Goal: Entertainment & Leisure: Consume media (video, audio)

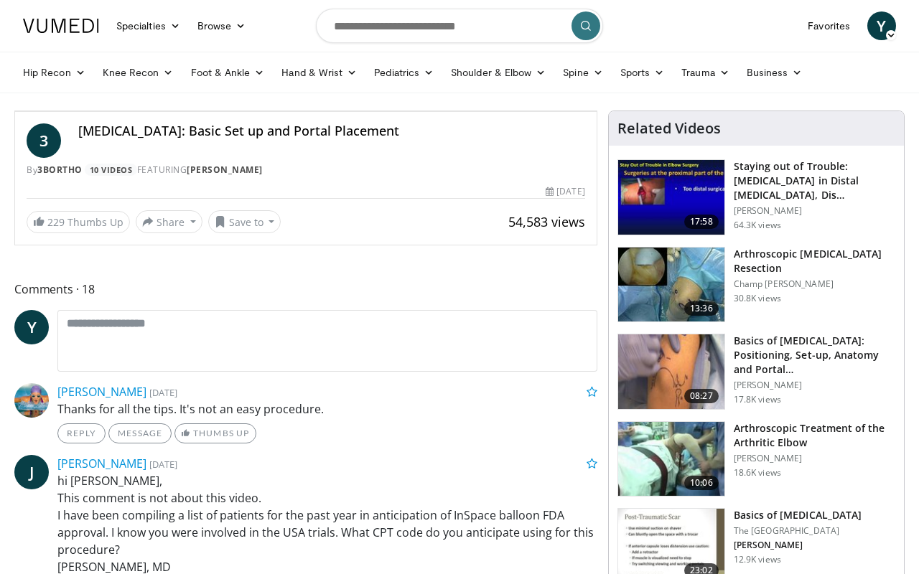
click at [326, 131] on icon "Video Player" at bounding box center [306, 111] width 40 height 40
click at [464, 111] on div "10 seconds Tap to unmute" at bounding box center [305, 111] width 581 height 0
click at [597, 111] on span "Video Player" at bounding box center [582, 97] width 29 height 29
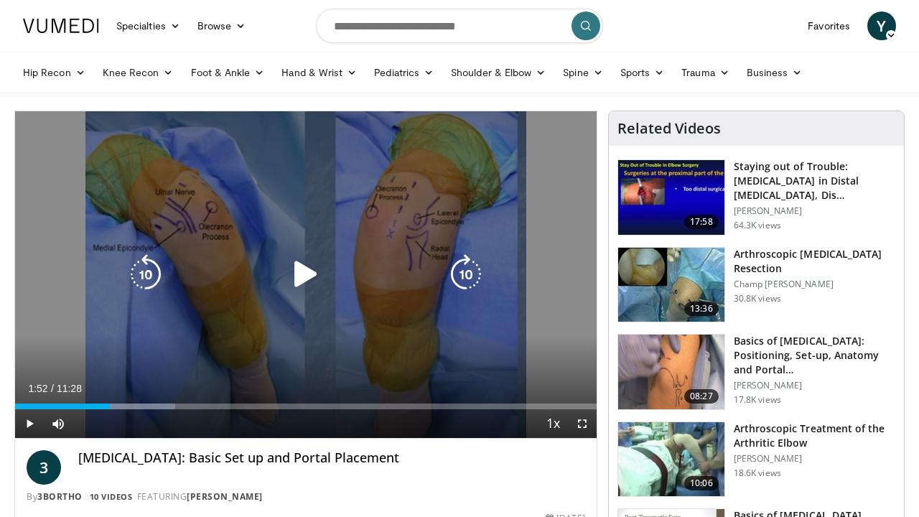
click at [317, 270] on icon "Video Player" at bounding box center [306, 274] width 40 height 40
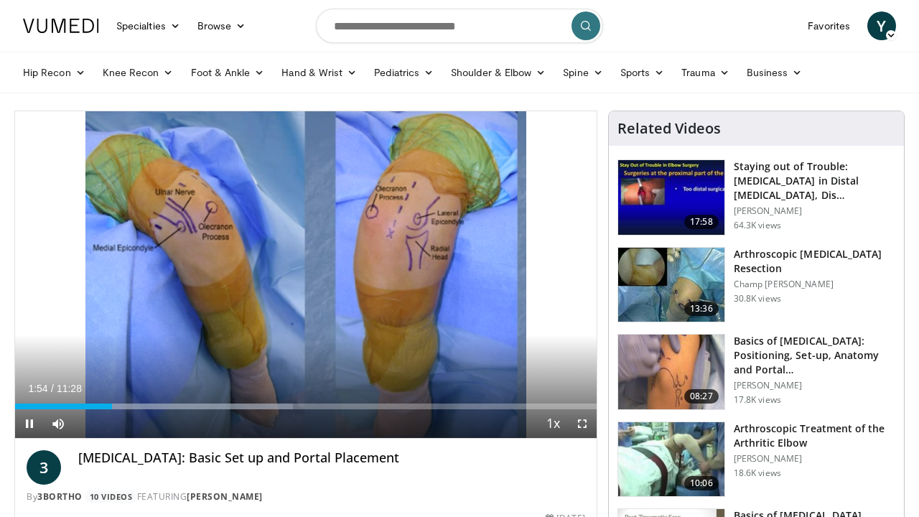
click at [585, 426] on span "Video Player" at bounding box center [582, 423] width 29 height 29
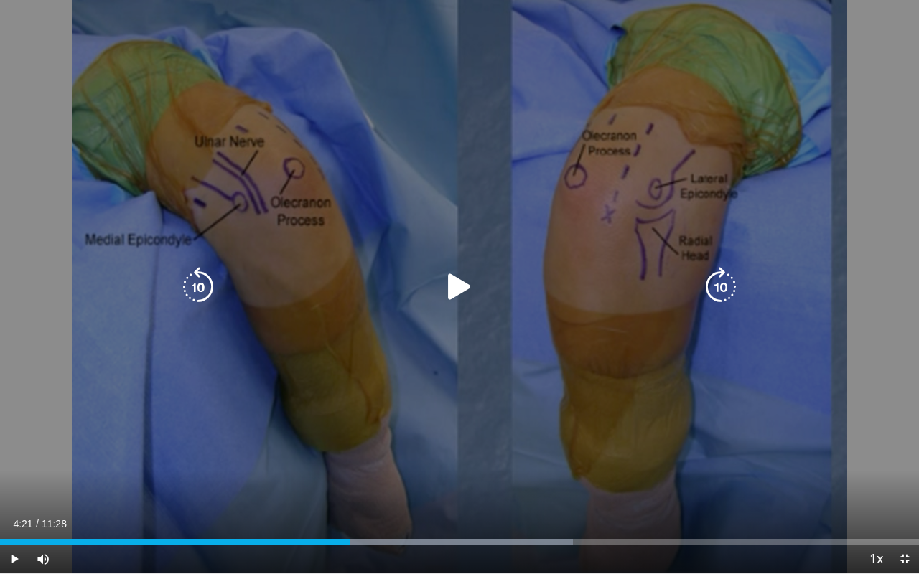
click at [319, 427] on div "10 seconds Tap to unmute" at bounding box center [459, 287] width 919 height 574
click at [598, 405] on div "10 seconds Tap to unmute" at bounding box center [459, 287] width 919 height 574
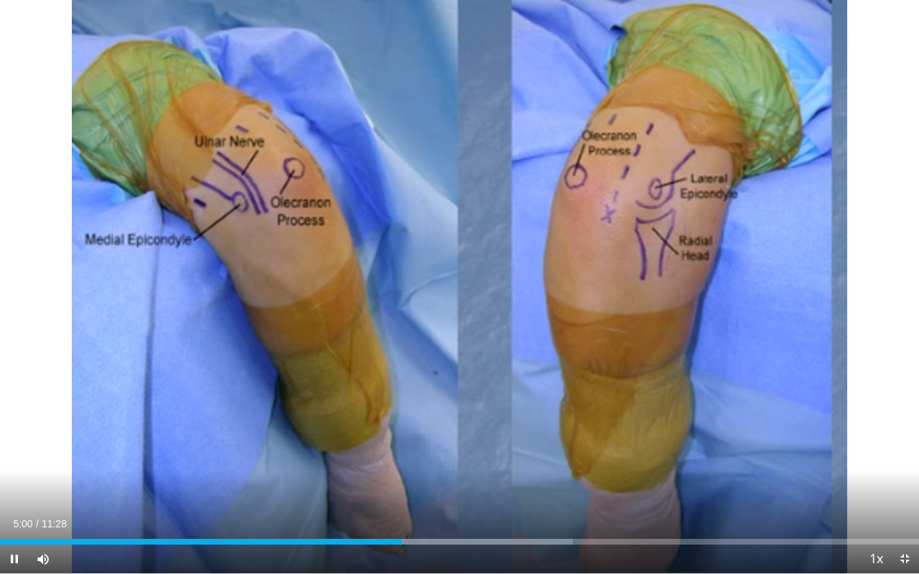
click at [843, 408] on div "10 seconds Tap to unmute" at bounding box center [459, 287] width 919 height 574
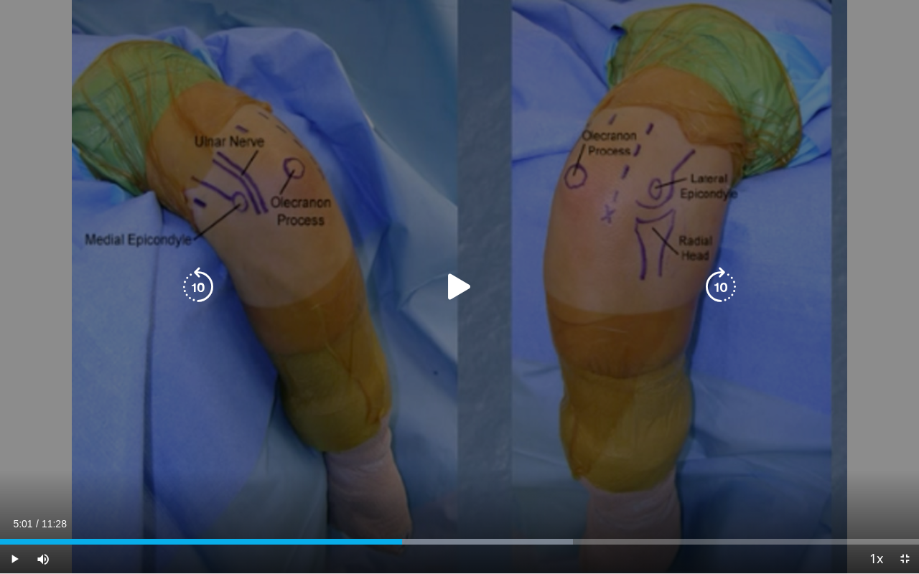
click at [641, 313] on div "10 seconds Tap to unmute" at bounding box center [459, 287] width 919 height 574
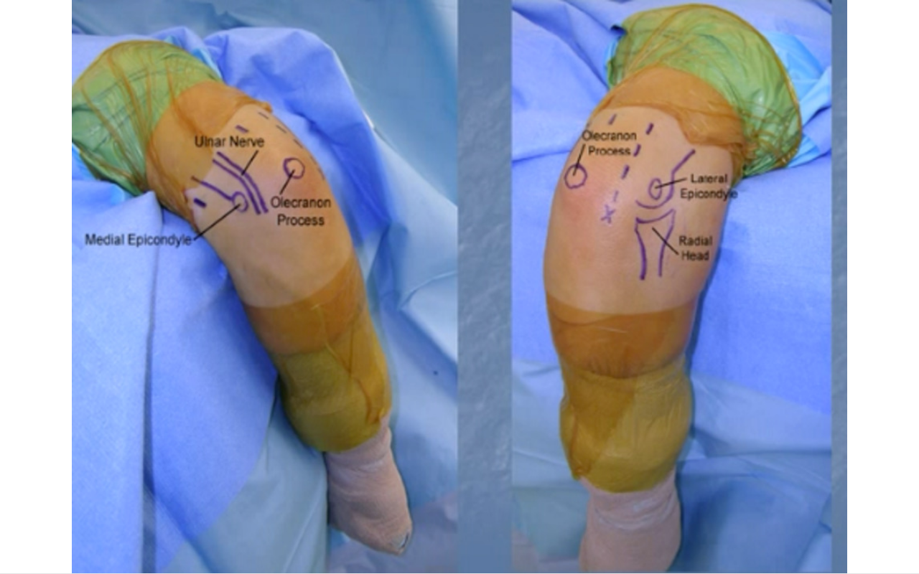
click at [607, 404] on div "10 seconds Tap to unmute" at bounding box center [459, 287] width 919 height 574
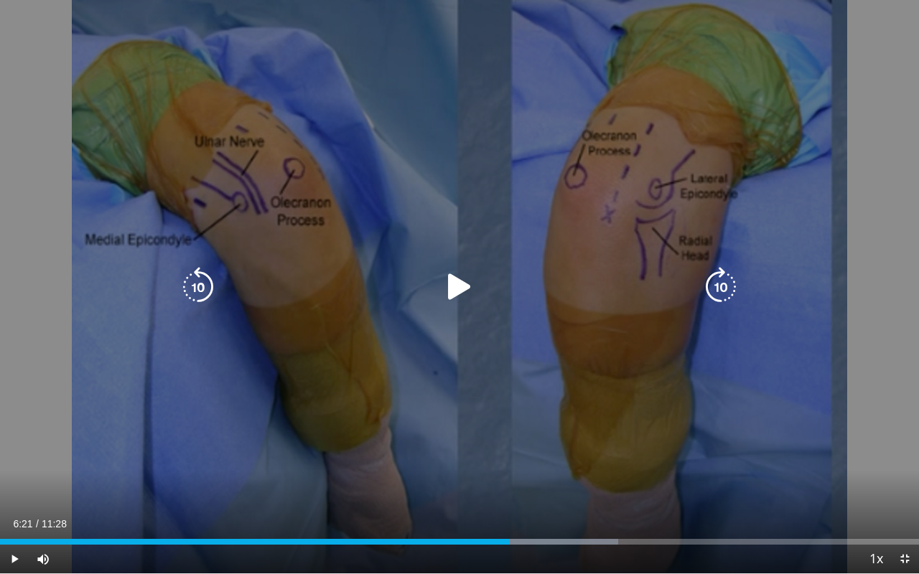
click at [457, 302] on icon "Video Player" at bounding box center [459, 287] width 40 height 40
click at [447, 273] on icon "Video Player" at bounding box center [459, 287] width 40 height 40
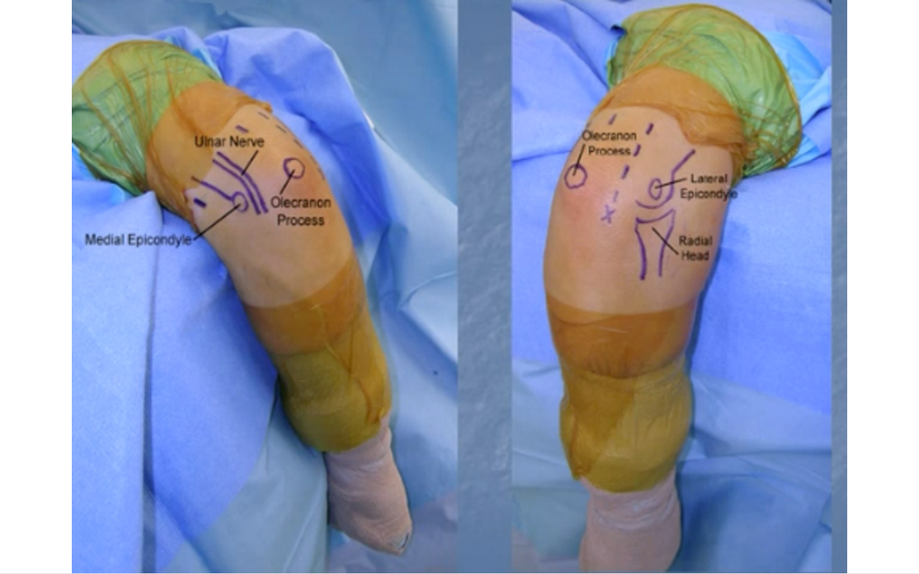
click at [447, 273] on div "10 seconds Tap to unmute" at bounding box center [459, 287] width 919 height 574
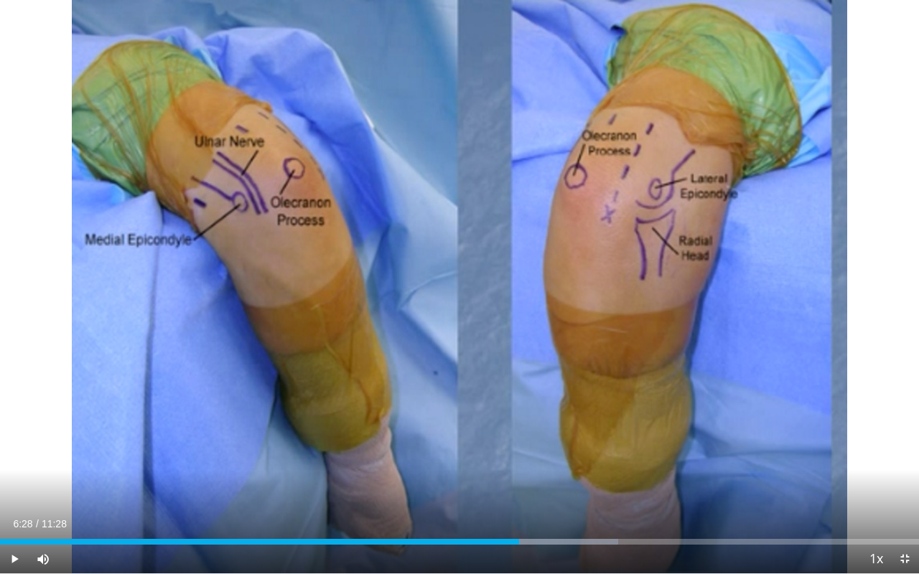
click at [447, 273] on div "10 seconds Tap to unmute" at bounding box center [459, 287] width 919 height 574
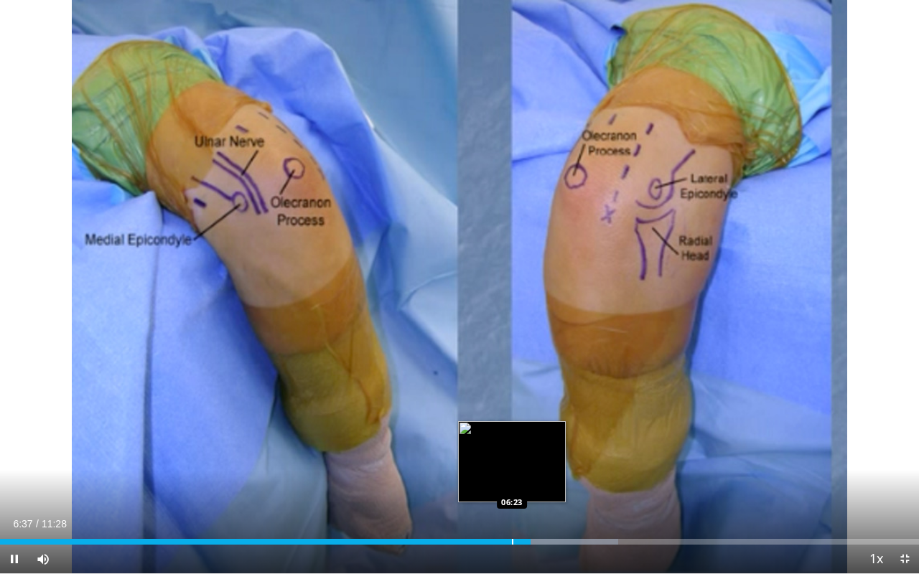
click at [512, 539] on div "Progress Bar" at bounding box center [512, 542] width 1 height 6
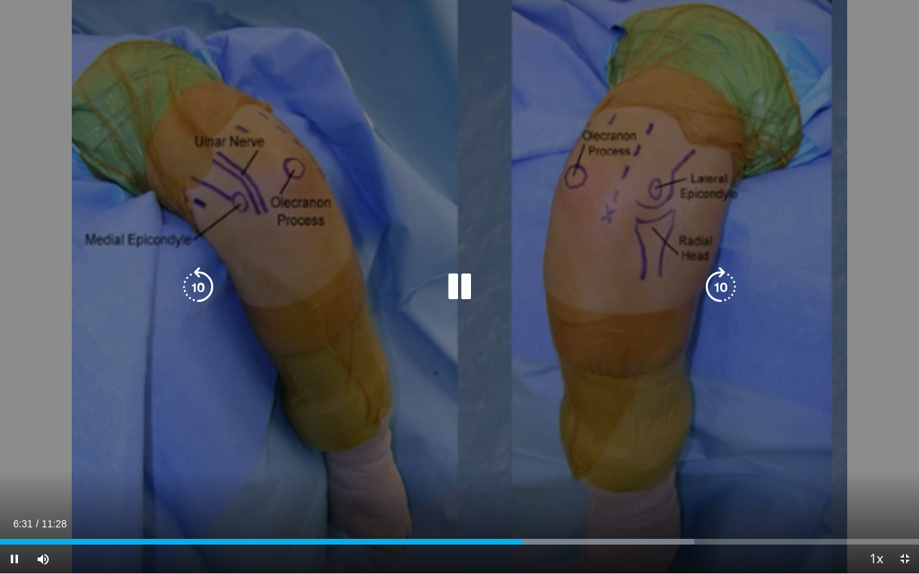
click at [510, 434] on div "10 seconds Tap to unmute" at bounding box center [459, 287] width 919 height 574
click at [491, 439] on div "10 seconds Tap to unmute" at bounding box center [459, 287] width 919 height 574
click at [496, 424] on div "10 seconds Tap to unmute" at bounding box center [459, 287] width 919 height 574
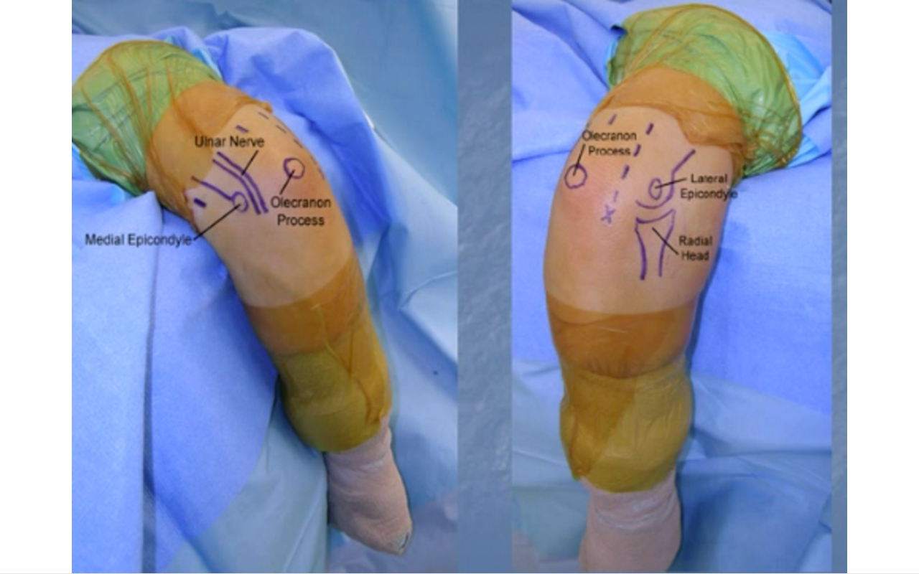
click at [758, 290] on div "10 seconds Tap to unmute" at bounding box center [459, 287] width 919 height 574
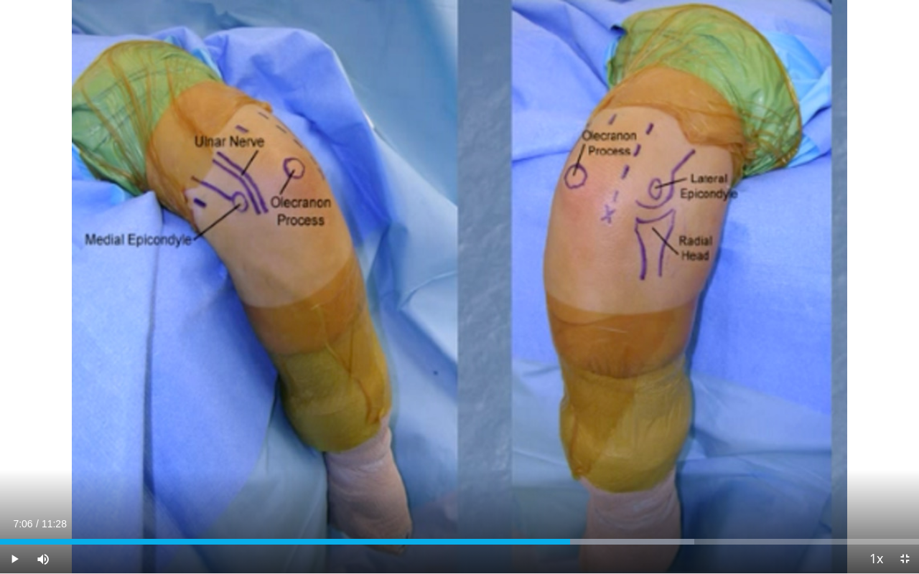
click at [703, 529] on div "Current Time 7:06 / Duration 11:28" at bounding box center [459, 524] width 919 height 13
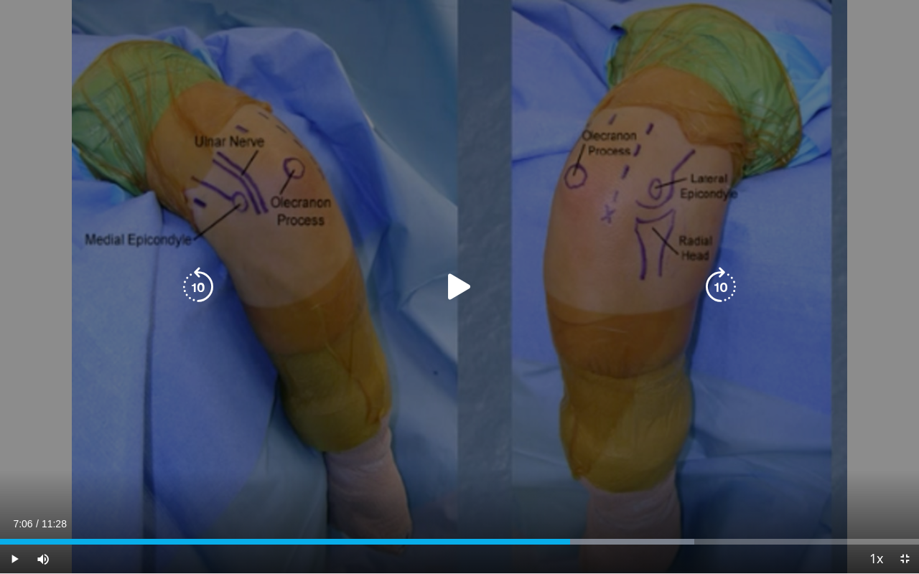
click at [459, 287] on icon "Video Player" at bounding box center [459, 287] width 40 height 40
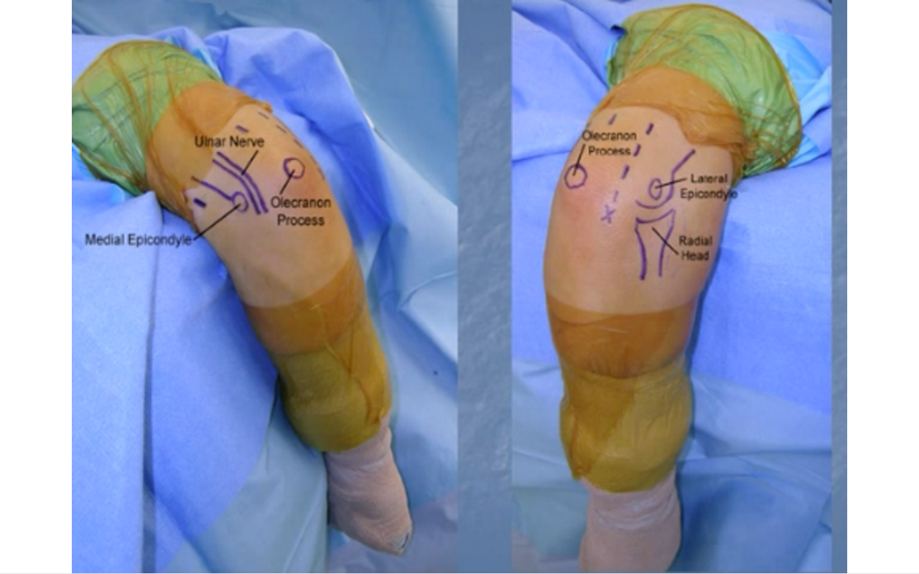
click at [459, 287] on div "10 seconds Tap to unmute" at bounding box center [459, 287] width 919 height 574
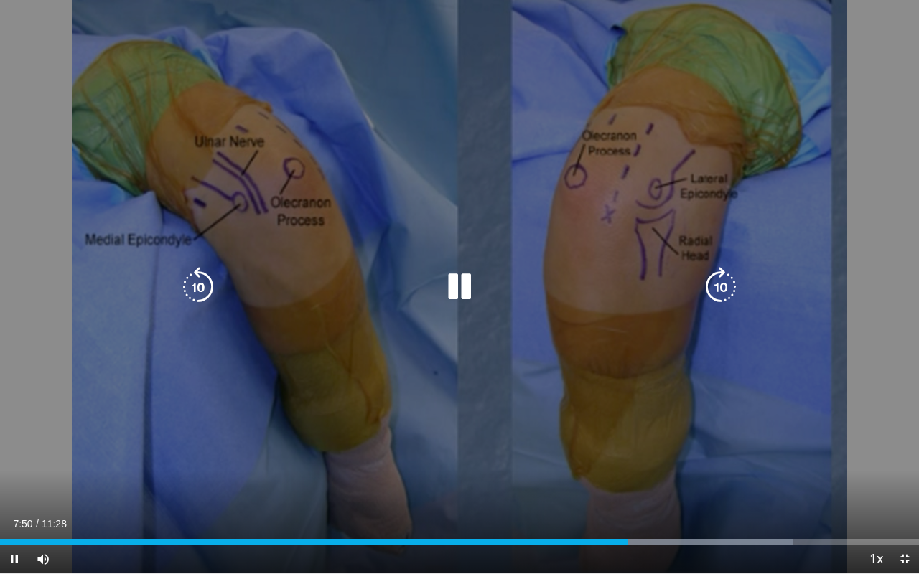
click at [525, 458] on div "10 seconds Tap to unmute" at bounding box center [459, 287] width 919 height 574
click at [578, 360] on div "10 seconds Tap to unmute" at bounding box center [459, 287] width 919 height 574
click at [642, 429] on div "10 seconds Tap to unmute" at bounding box center [459, 287] width 919 height 574
click at [556, 435] on div "10 seconds Tap to unmute" at bounding box center [459, 287] width 919 height 574
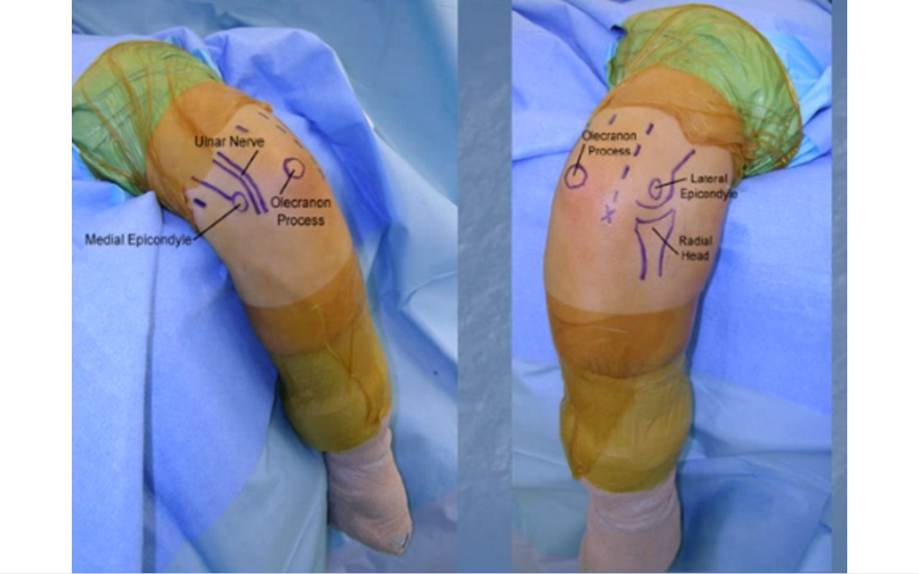
click at [533, 459] on div "10 seconds Tap to unmute" at bounding box center [459, 287] width 919 height 574
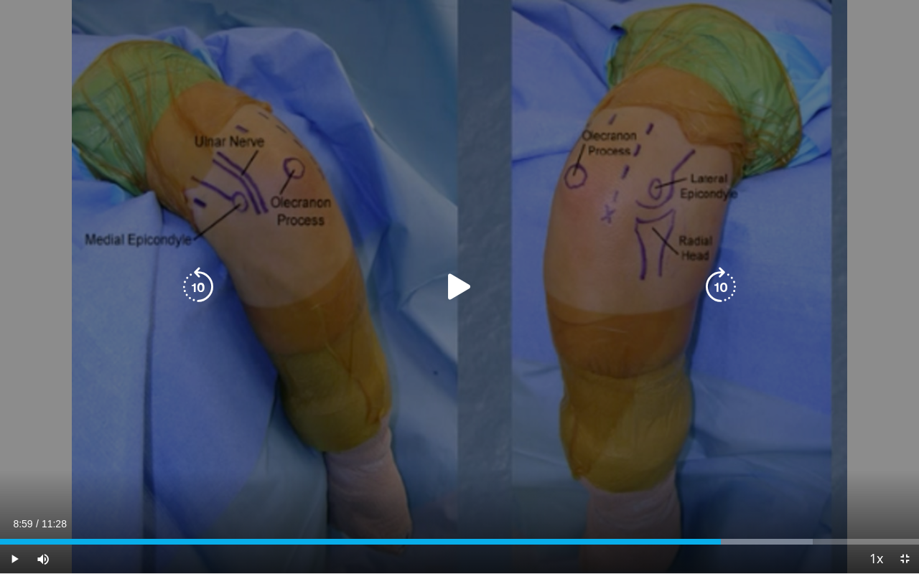
click at [538, 235] on div "10 seconds Tap to unmute" at bounding box center [459, 287] width 919 height 574
click at [262, 419] on div "10 seconds Tap to unmute" at bounding box center [459, 287] width 919 height 574
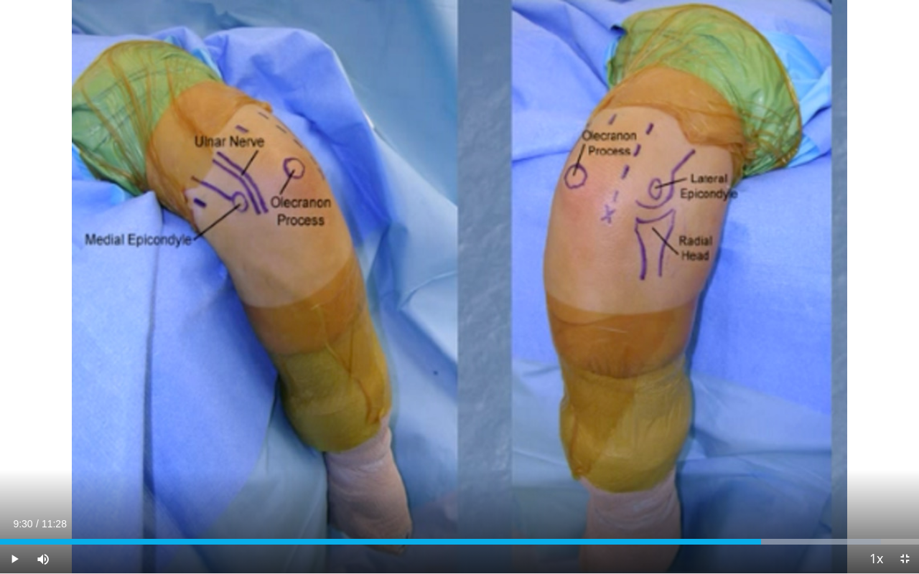
click at [902, 553] on span "Video Player" at bounding box center [904, 559] width 29 height 29
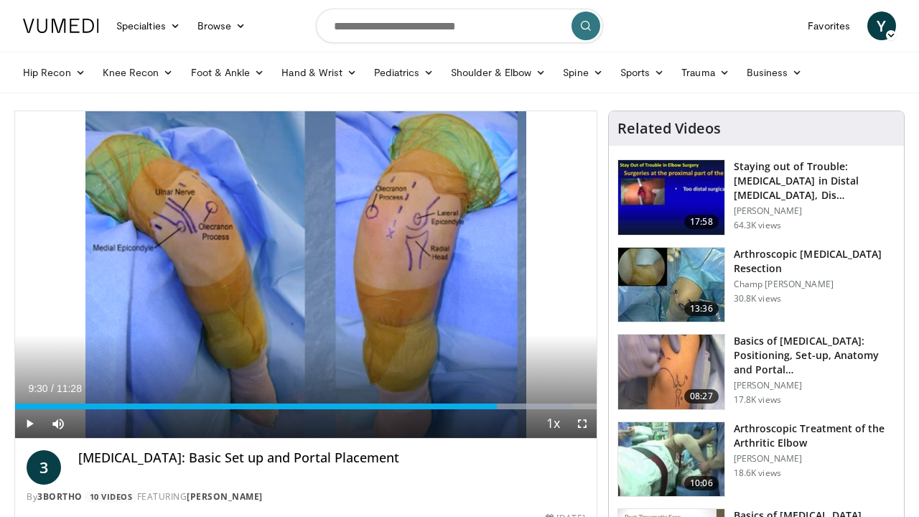
click at [583, 423] on span "Video Player" at bounding box center [582, 423] width 29 height 29
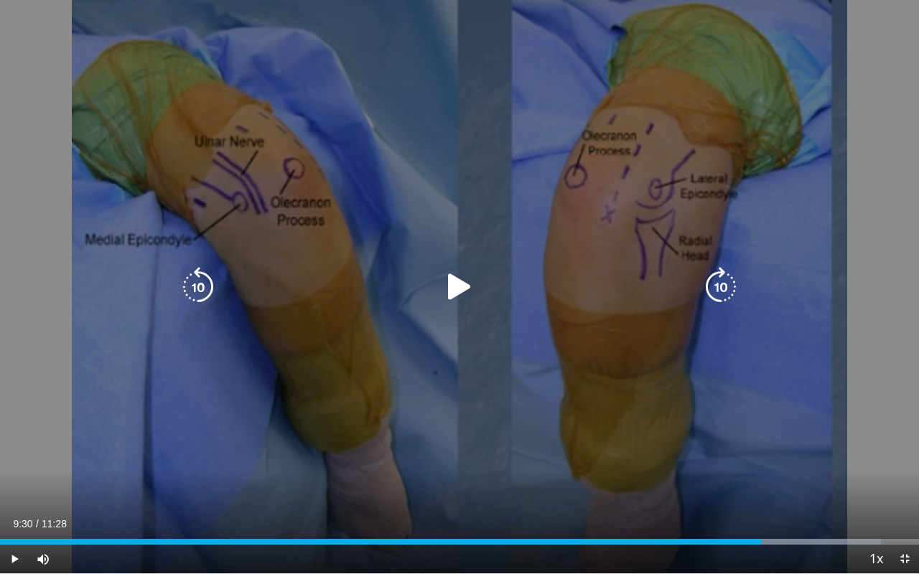
click at [467, 316] on div "10 seconds Tap to unmute" at bounding box center [459, 287] width 919 height 574
click at [480, 273] on div "Video Player" at bounding box center [459, 287] width 551 height 29
click at [468, 286] on icon "Video Player" at bounding box center [459, 287] width 40 height 40
click at [437, 258] on div "10 seconds Tap to unmute" at bounding box center [459, 287] width 919 height 574
click at [490, 396] on div "10 seconds Tap to unmute" at bounding box center [459, 287] width 919 height 574
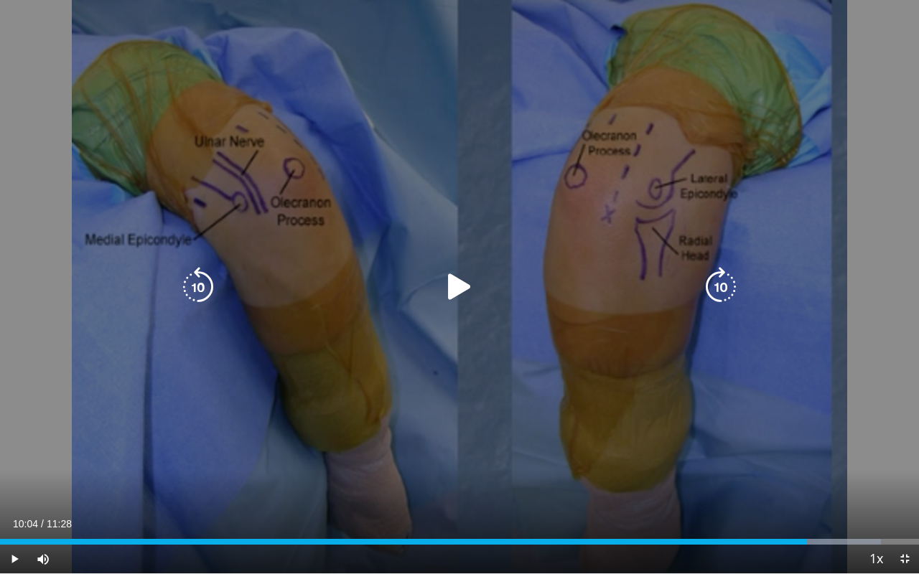
click at [473, 348] on div "10 seconds Tap to unmute" at bounding box center [459, 287] width 919 height 574
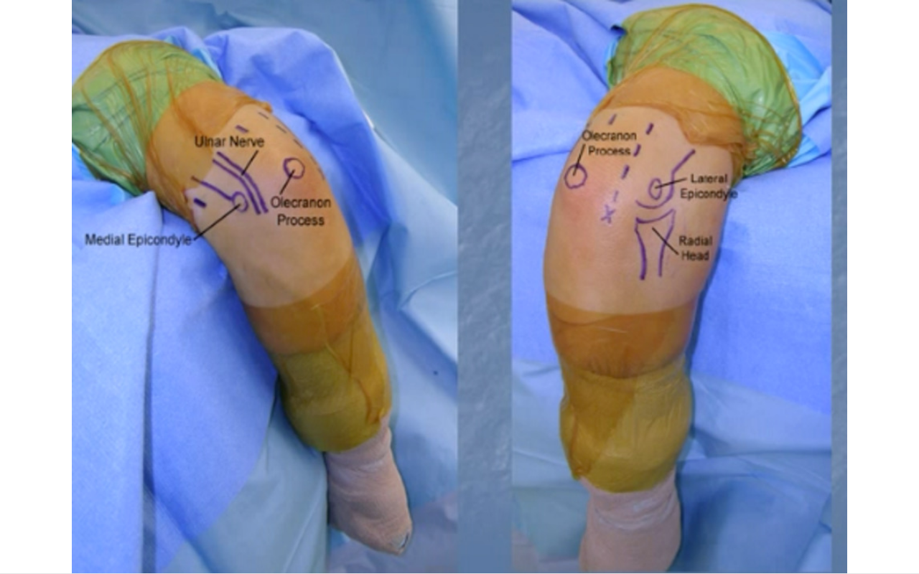
click at [473, 348] on div "10 seconds Tap to unmute" at bounding box center [459, 287] width 919 height 574
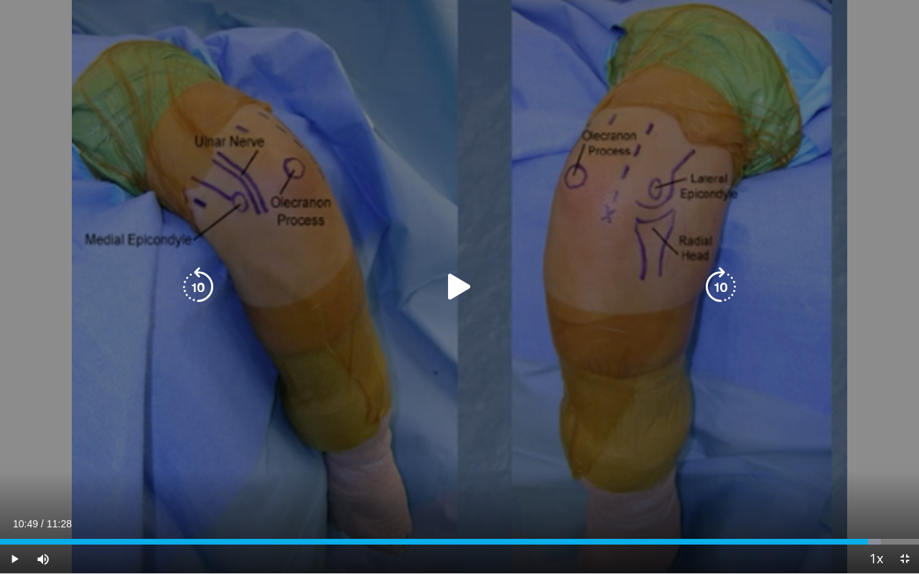
click at [472, 291] on icon "Video Player" at bounding box center [459, 287] width 40 height 40
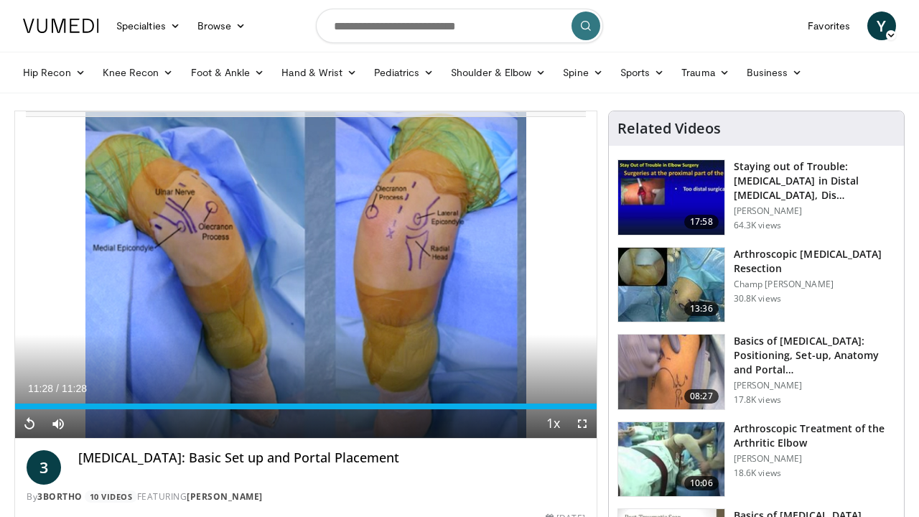
scroll to position [131, 0]
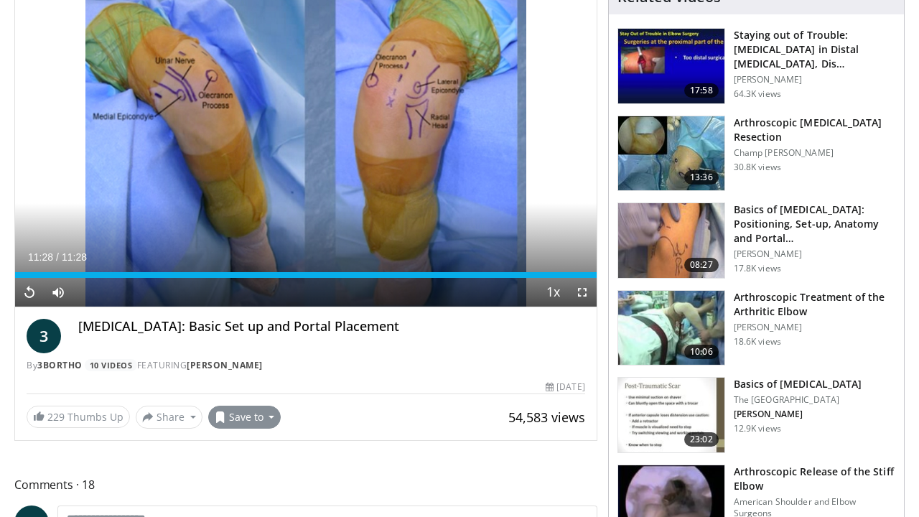
click at [250, 425] on button "Save to" at bounding box center [244, 417] width 73 height 23
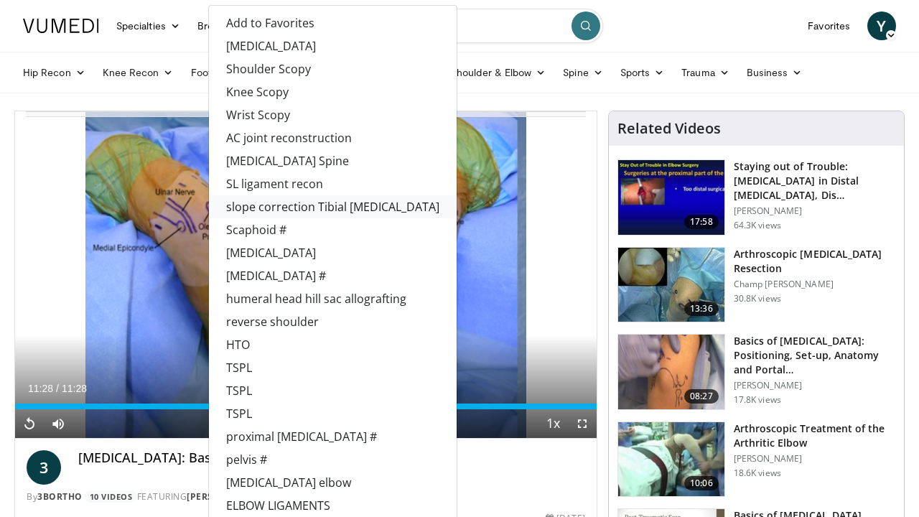
scroll to position [0, 0]
click at [284, 53] on link "[MEDICAL_DATA]" at bounding box center [333, 45] width 248 height 23
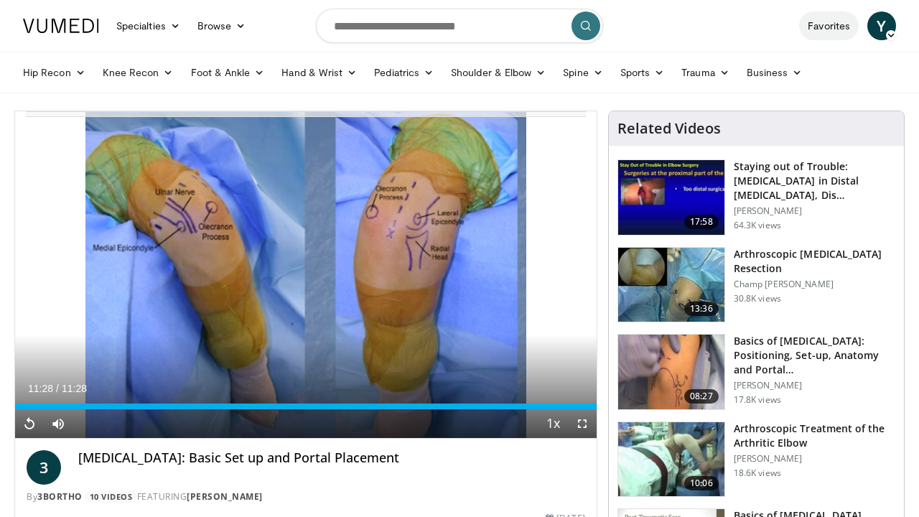
click at [848, 27] on link "Favorites" at bounding box center [829, 25] width 60 height 29
click at [818, 27] on link "Favorites" at bounding box center [829, 25] width 60 height 29
